Goal: Task Accomplishment & Management: Manage account settings

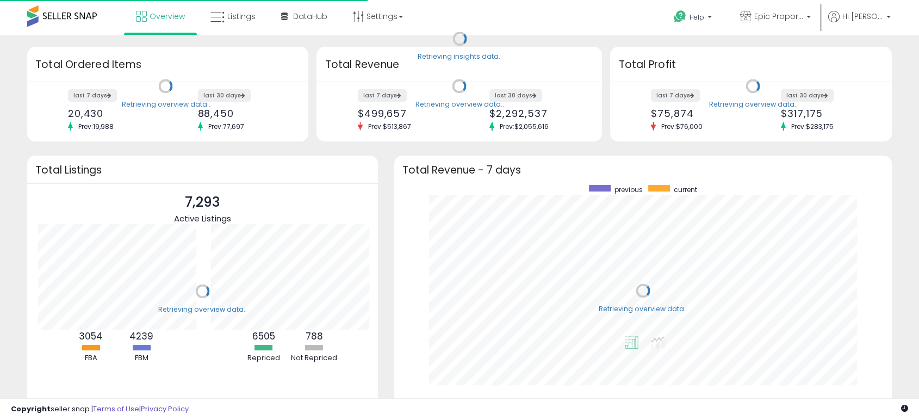
scroll to position [205, 475]
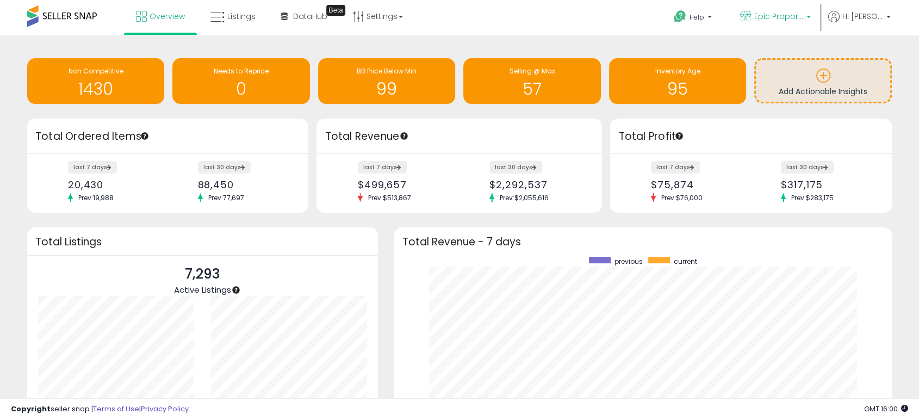
click at [778, 16] on span "Epic Proportions" at bounding box center [778, 16] width 49 height 11
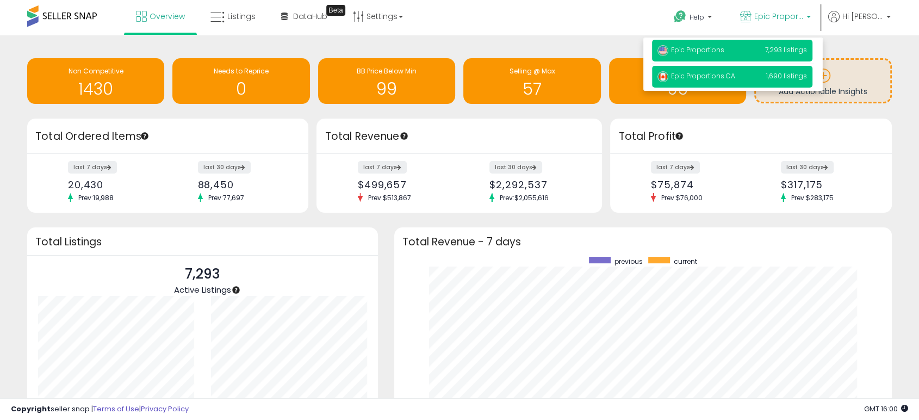
click at [704, 74] on span "Epic Proportions CA" at bounding box center [696, 75] width 78 height 9
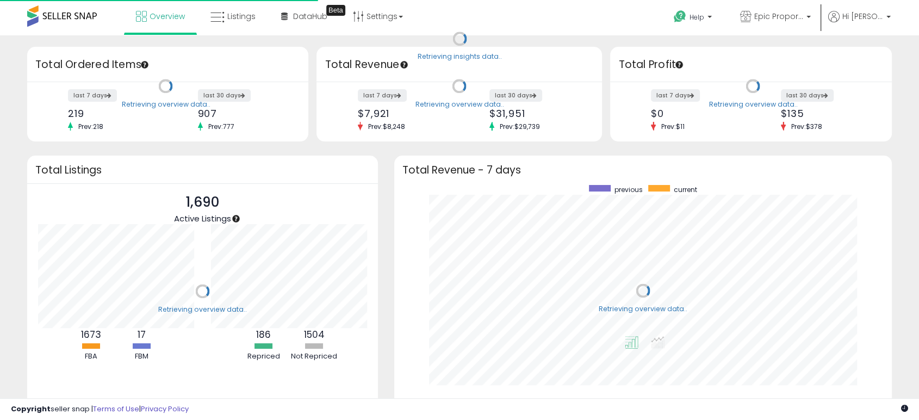
scroll to position [205, 475]
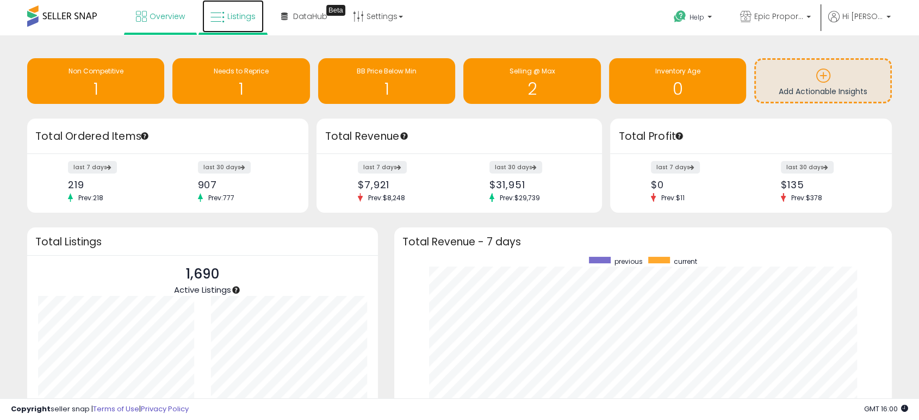
click at [249, 17] on span "Listings" at bounding box center [241, 16] width 28 height 11
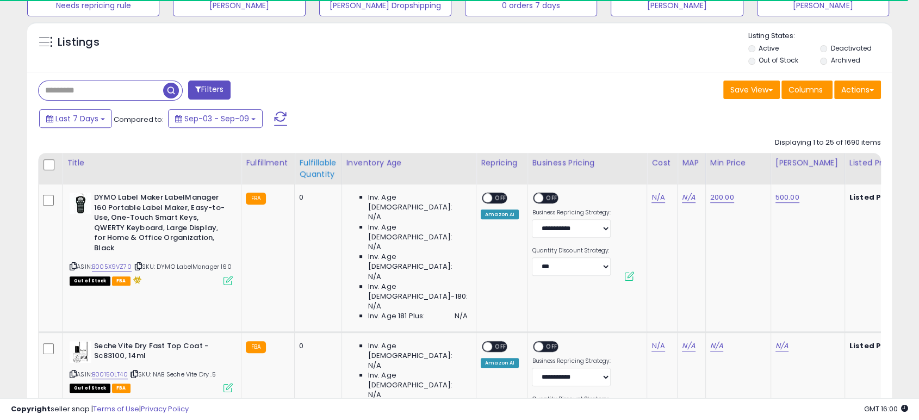
click at [305, 167] on div "Fulfillable Quantity" at bounding box center [318, 168] width 38 height 23
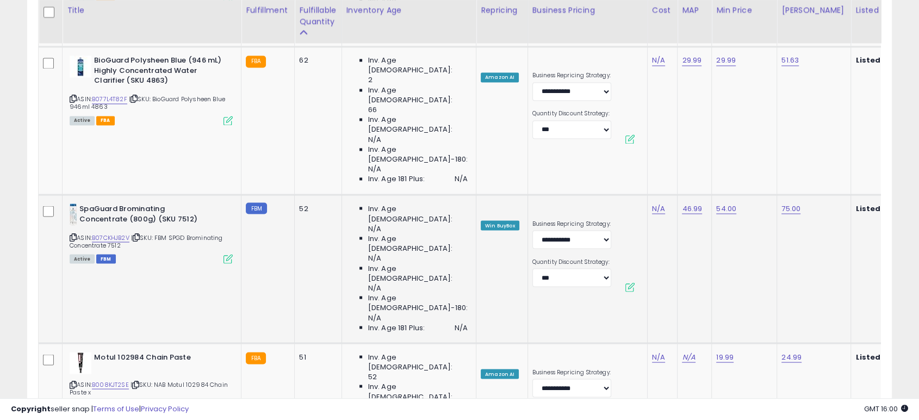
scroll to position [1984, 0]
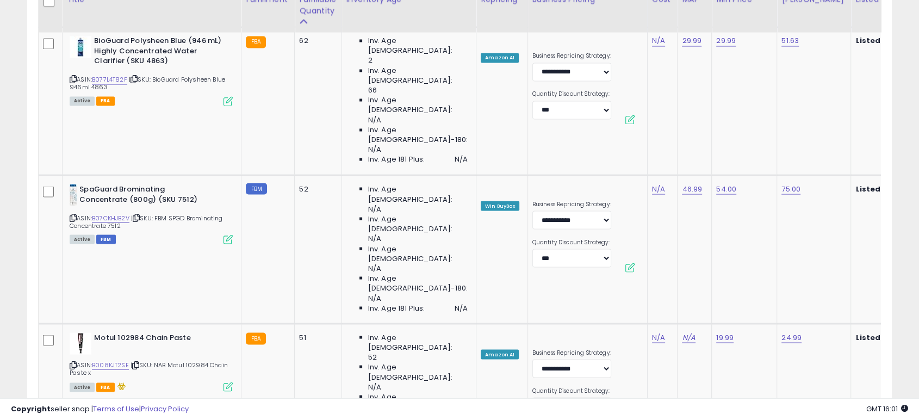
scroll to position [1883, 0]
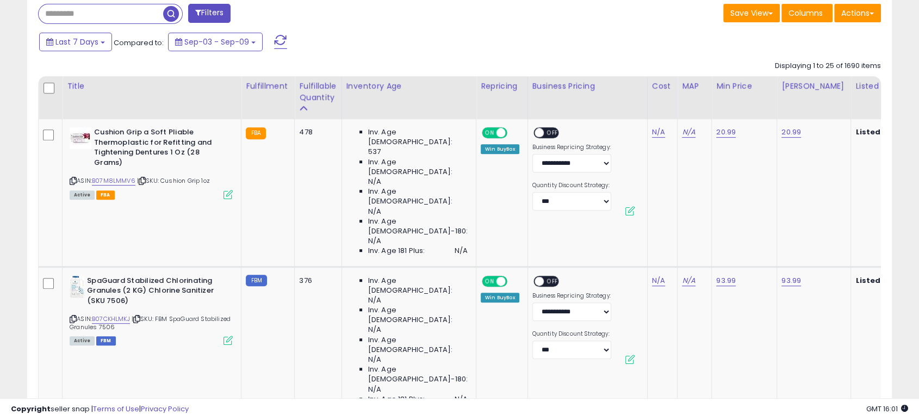
scroll to position [575, 0]
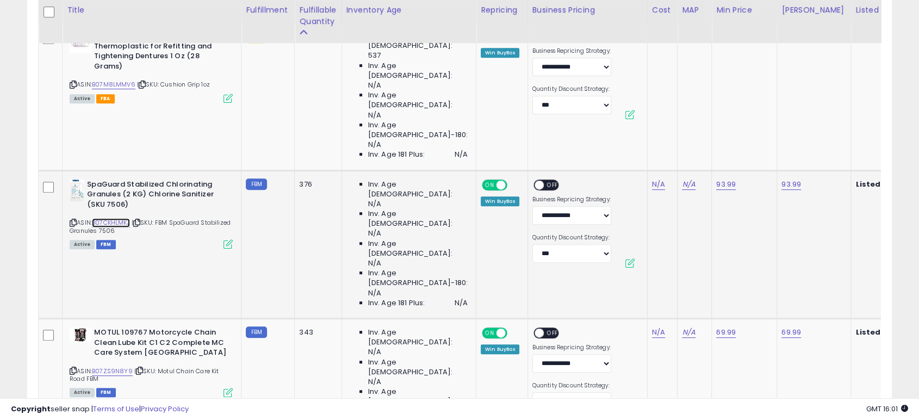
click at [116, 218] on link "B07CKHLMKJ" at bounding box center [111, 222] width 38 height 9
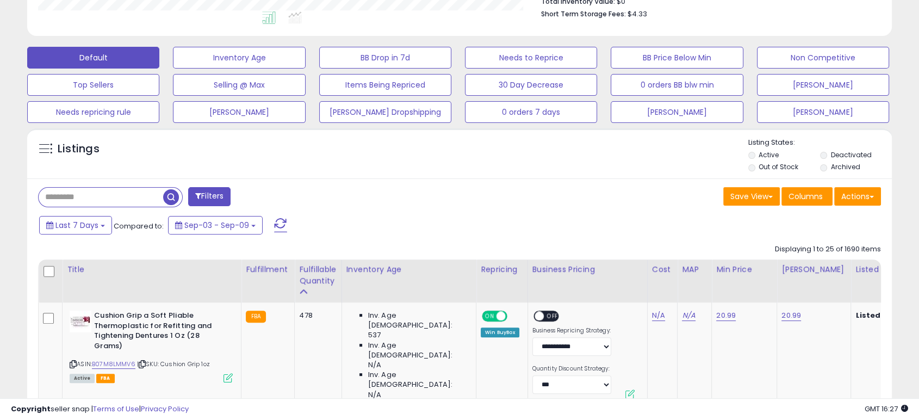
scroll to position [273, 0]
